Goal: Task Accomplishment & Management: Manage account settings

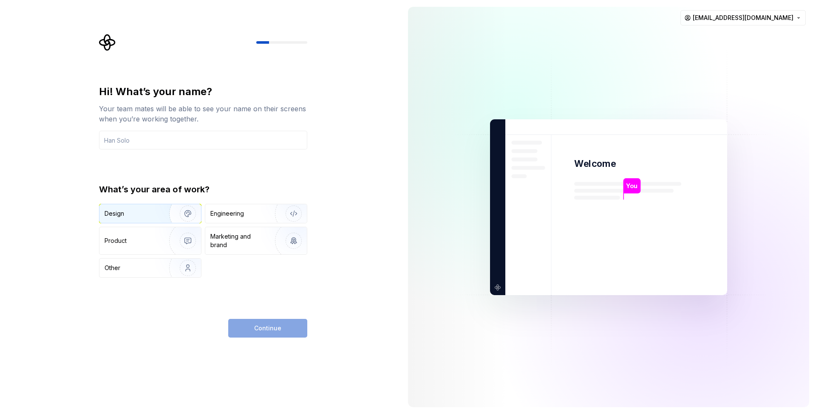
click at [167, 209] on img "button" at bounding box center [182, 213] width 54 height 57
click at [180, 136] on input "text" at bounding box center [203, 140] width 208 height 19
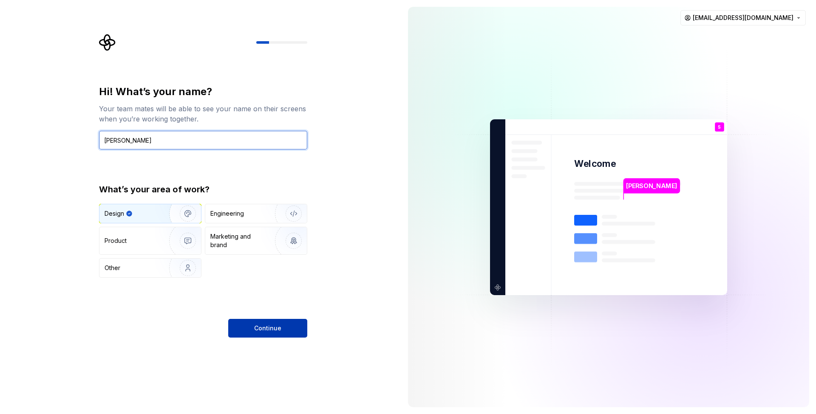
type input "[PERSON_NAME]"
click at [273, 326] on span "Continue" at bounding box center [267, 328] width 27 height 8
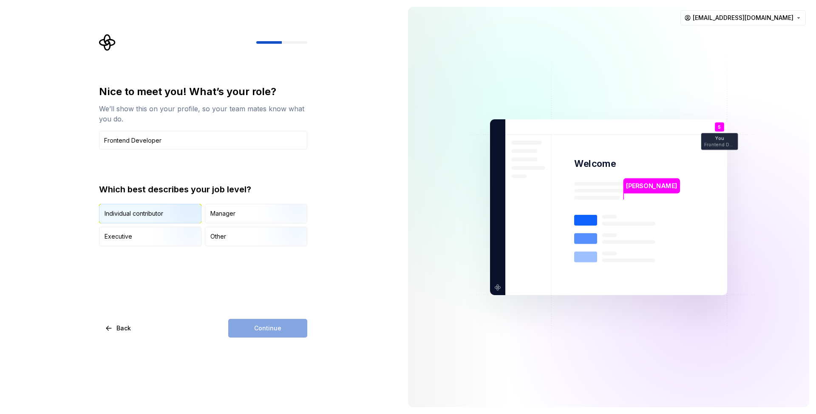
type input "Frontend Developer"
click at [176, 214] on img "button" at bounding box center [180, 224] width 54 height 57
click at [274, 328] on span "Continue" at bounding box center [267, 328] width 27 height 8
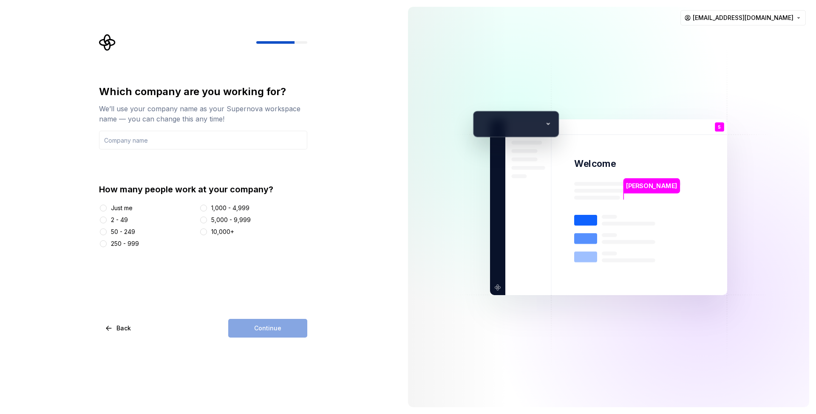
click at [127, 209] on div "Just me" at bounding box center [122, 208] width 22 height 8
click at [107, 209] on button "Just me" at bounding box center [103, 208] width 7 height 7
click at [160, 139] on input "text" at bounding box center [203, 140] width 208 height 19
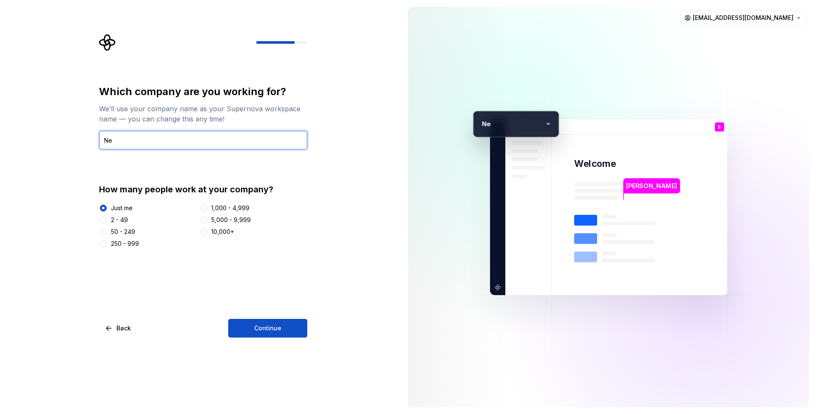
type input "N"
type input "U"
type input "Nexlion"
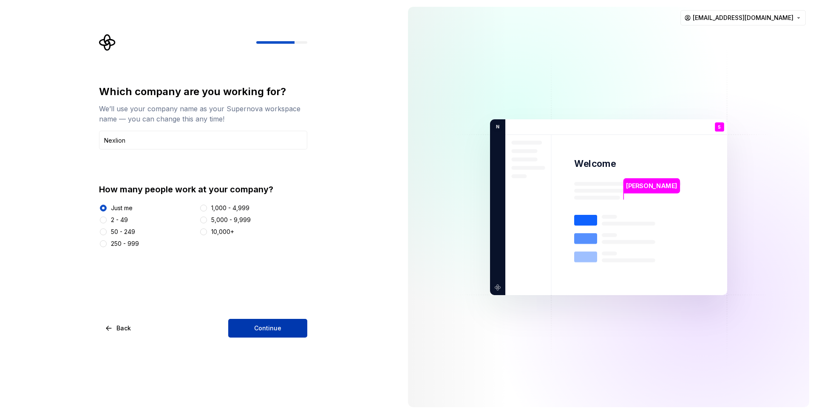
click at [266, 329] on span "Continue" at bounding box center [267, 328] width 27 height 8
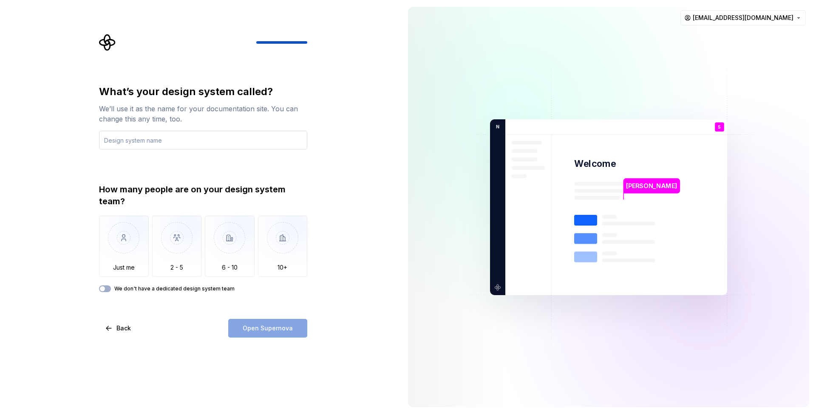
click at [193, 143] on input "text" at bounding box center [203, 140] width 208 height 19
type input "SubscriptionRental"
click at [123, 253] on img "button" at bounding box center [124, 244] width 50 height 57
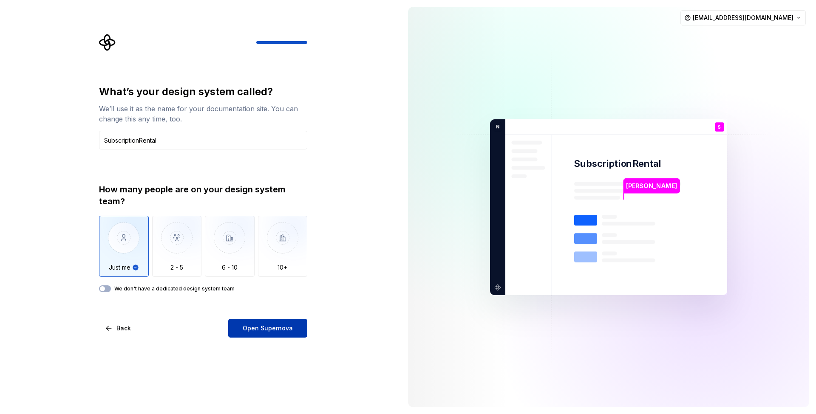
click at [295, 327] on button "Open Supernova" at bounding box center [267, 328] width 79 height 19
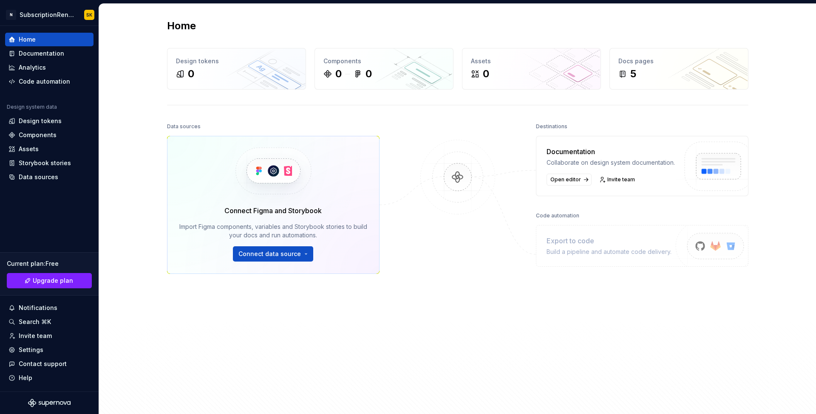
click at [656, 256] on div "Build a pipeline and automate code delivery." at bounding box center [608, 252] width 125 height 8
click at [564, 132] on div "Destinations" at bounding box center [642, 127] width 212 height 12
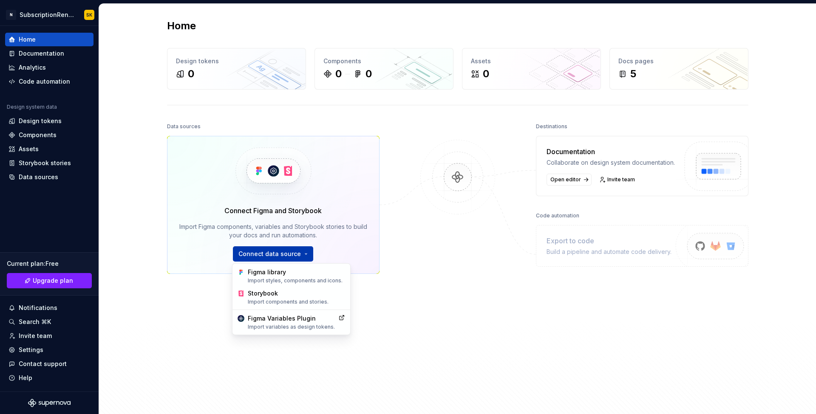
click at [294, 255] on html "N SubscriptionRental SK Home Documentation Analytics Code automation Design sys…" at bounding box center [408, 207] width 816 height 414
click at [397, 269] on html "N SubscriptionRental SK Home Documentation Analytics Code automation Design sys…" at bounding box center [408, 207] width 816 height 414
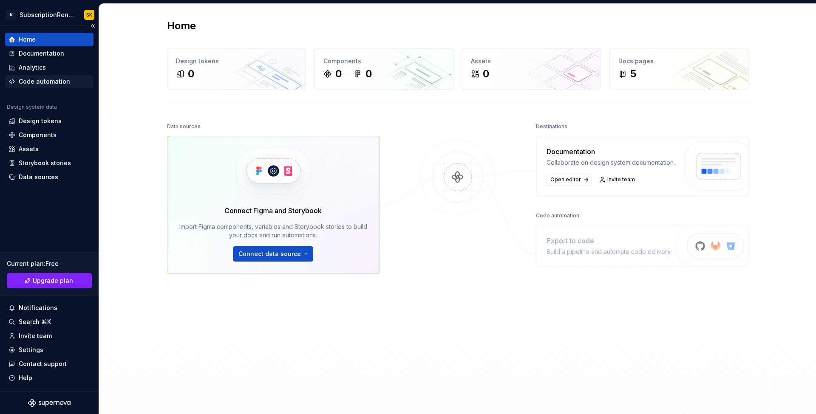
click at [41, 76] on div "Code automation" at bounding box center [49, 82] width 88 height 14
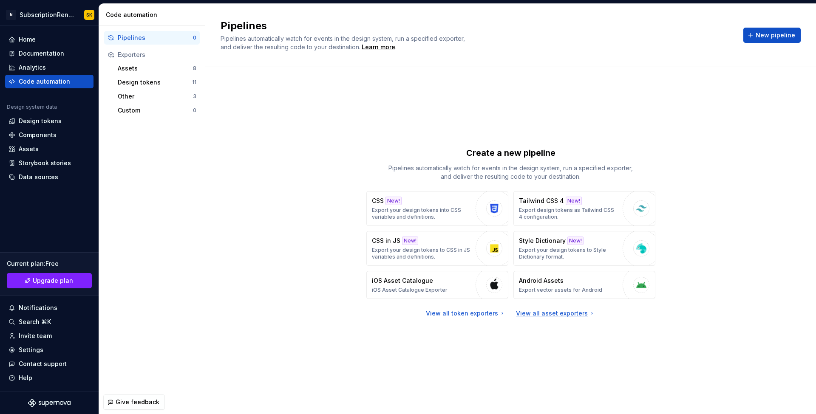
click at [564, 315] on div "View all asset exporters" at bounding box center [555, 313] width 79 height 8
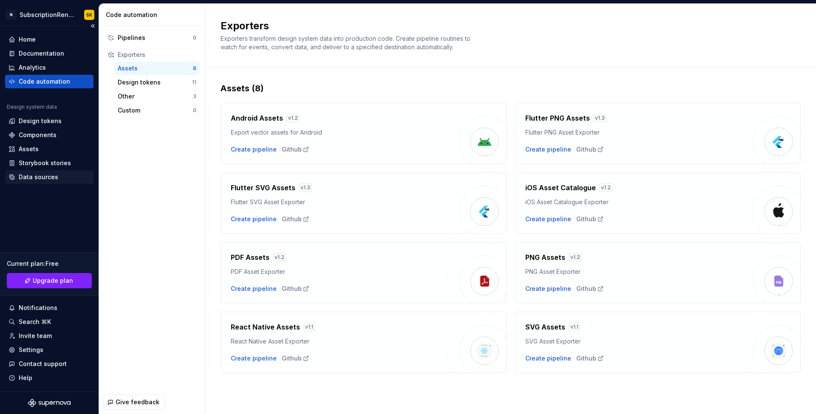
click at [53, 177] on div "Data sources" at bounding box center [39, 177] width 40 height 8
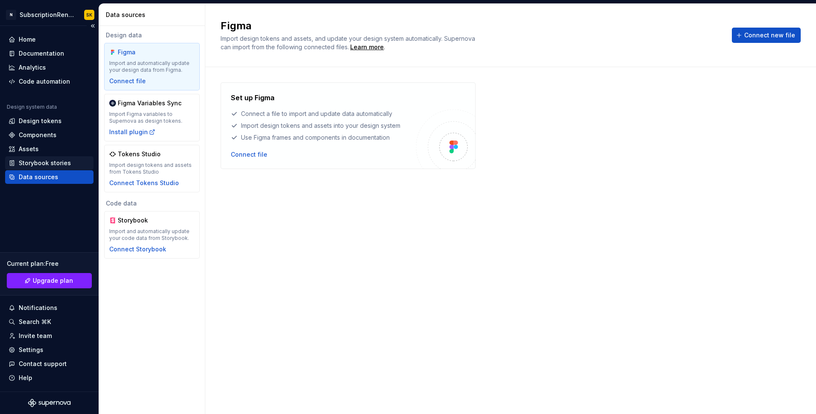
click at [59, 167] on div "Storybook stories" at bounding box center [49, 163] width 88 height 14
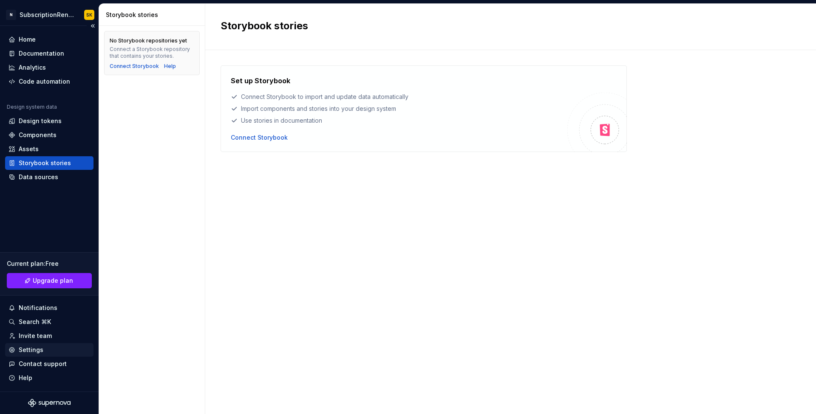
click at [45, 352] on div "Settings" at bounding box center [49, 350] width 82 height 8
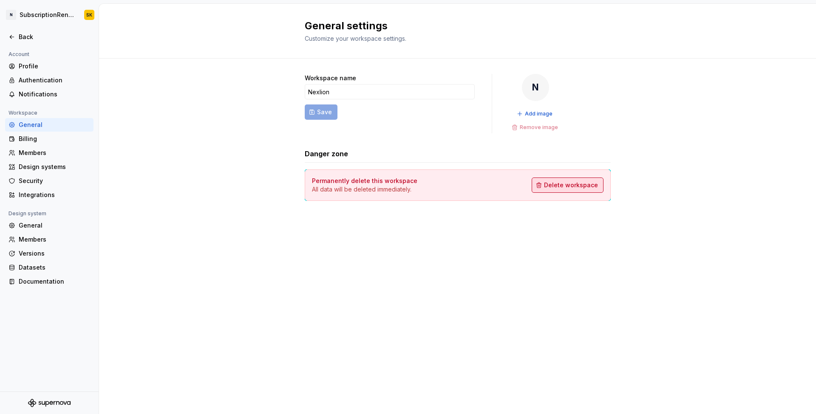
click at [588, 184] on span "Delete workspace" at bounding box center [571, 185] width 54 height 8
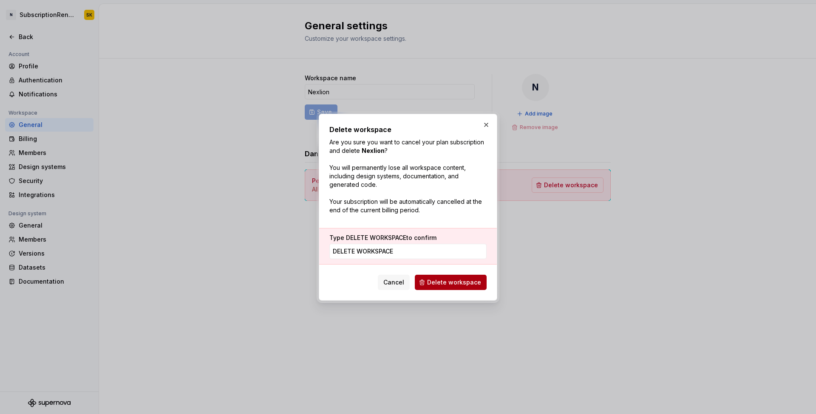
type input "DELETE WORKSPACE"
click at [464, 284] on span "Delete workspace" at bounding box center [454, 282] width 54 height 8
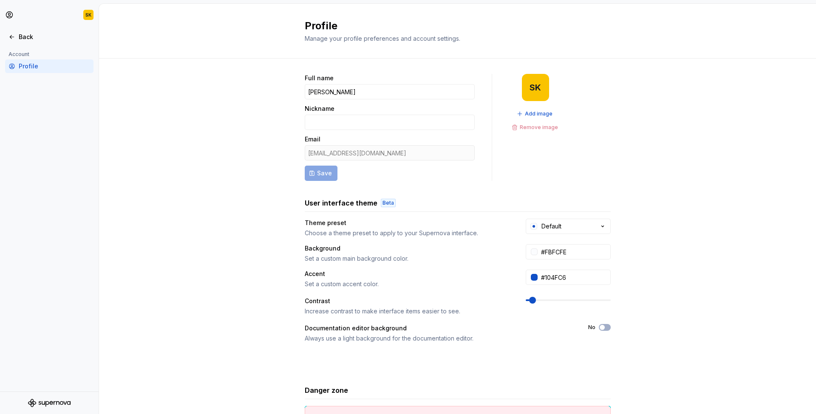
scroll to position [73, 0]
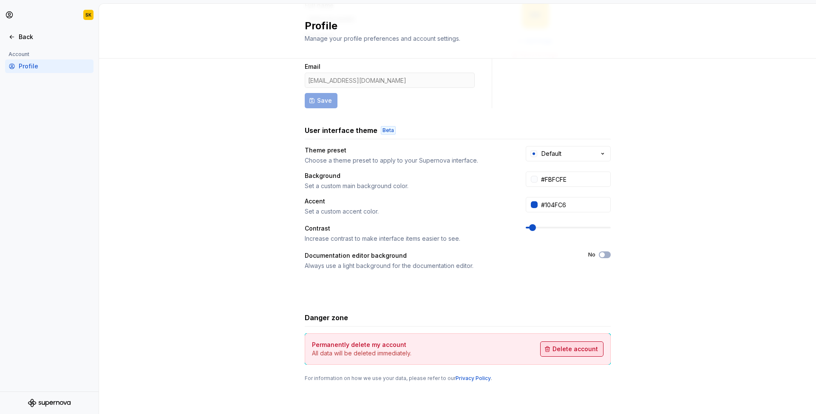
click at [557, 347] on span "Delete account" at bounding box center [574, 349] width 45 height 8
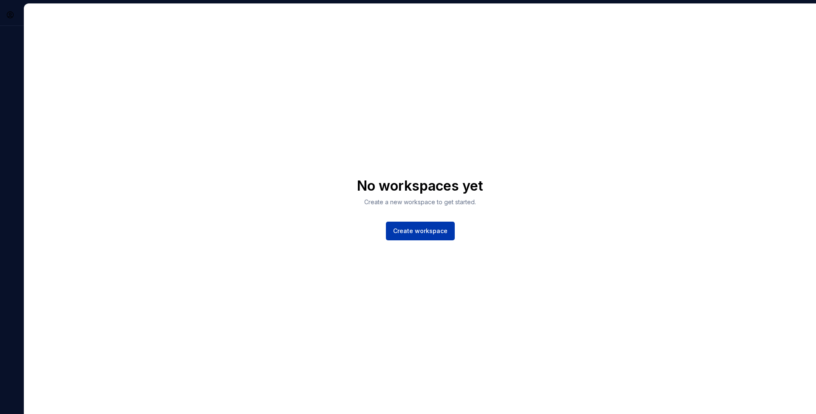
click at [412, 231] on span "Create workspace" at bounding box center [420, 231] width 54 height 8
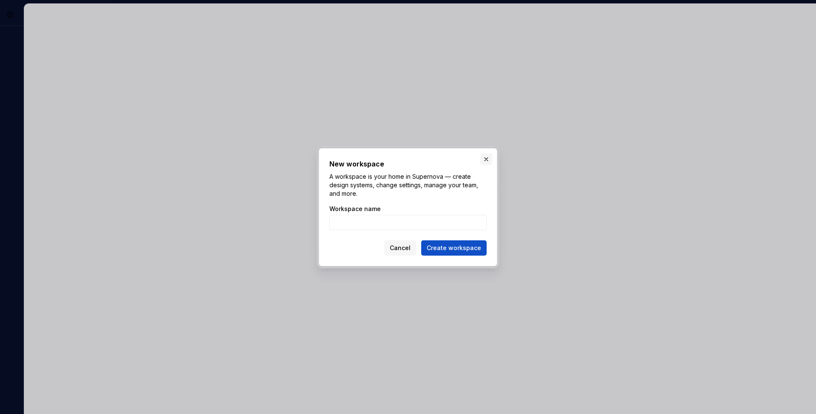
click at [489, 156] on button "button" at bounding box center [486, 159] width 12 height 12
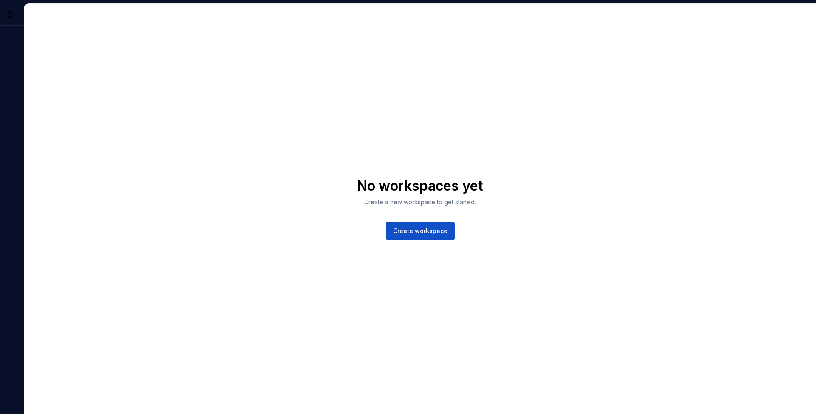
click at [191, 44] on div "No workspaces yet Create a new workspace to get started. Create workspace" at bounding box center [419, 209] width 791 height 410
